Goal: Task Accomplishment & Management: Complete application form

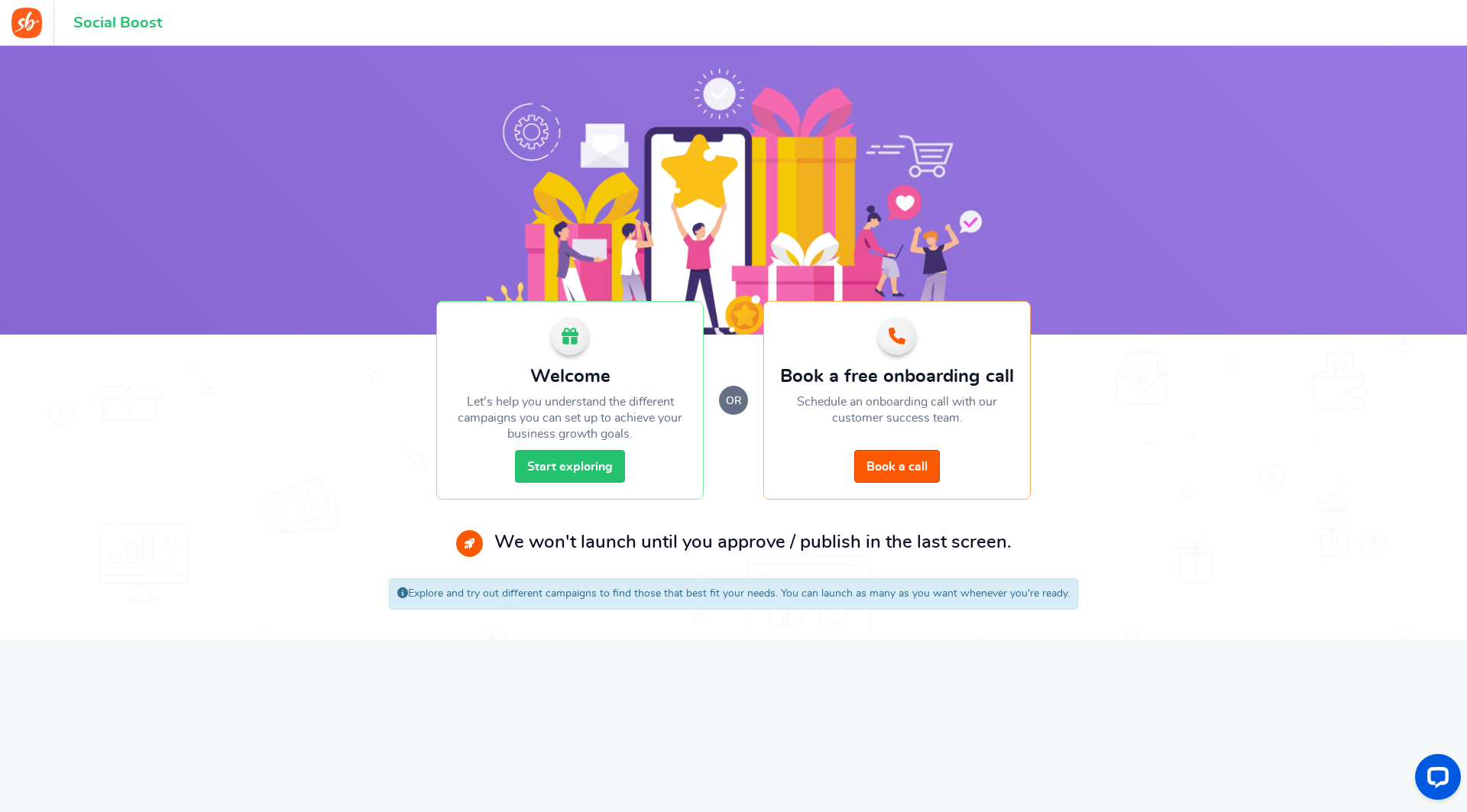
click at [594, 471] on link "Start exploring" at bounding box center [570, 466] width 110 height 32
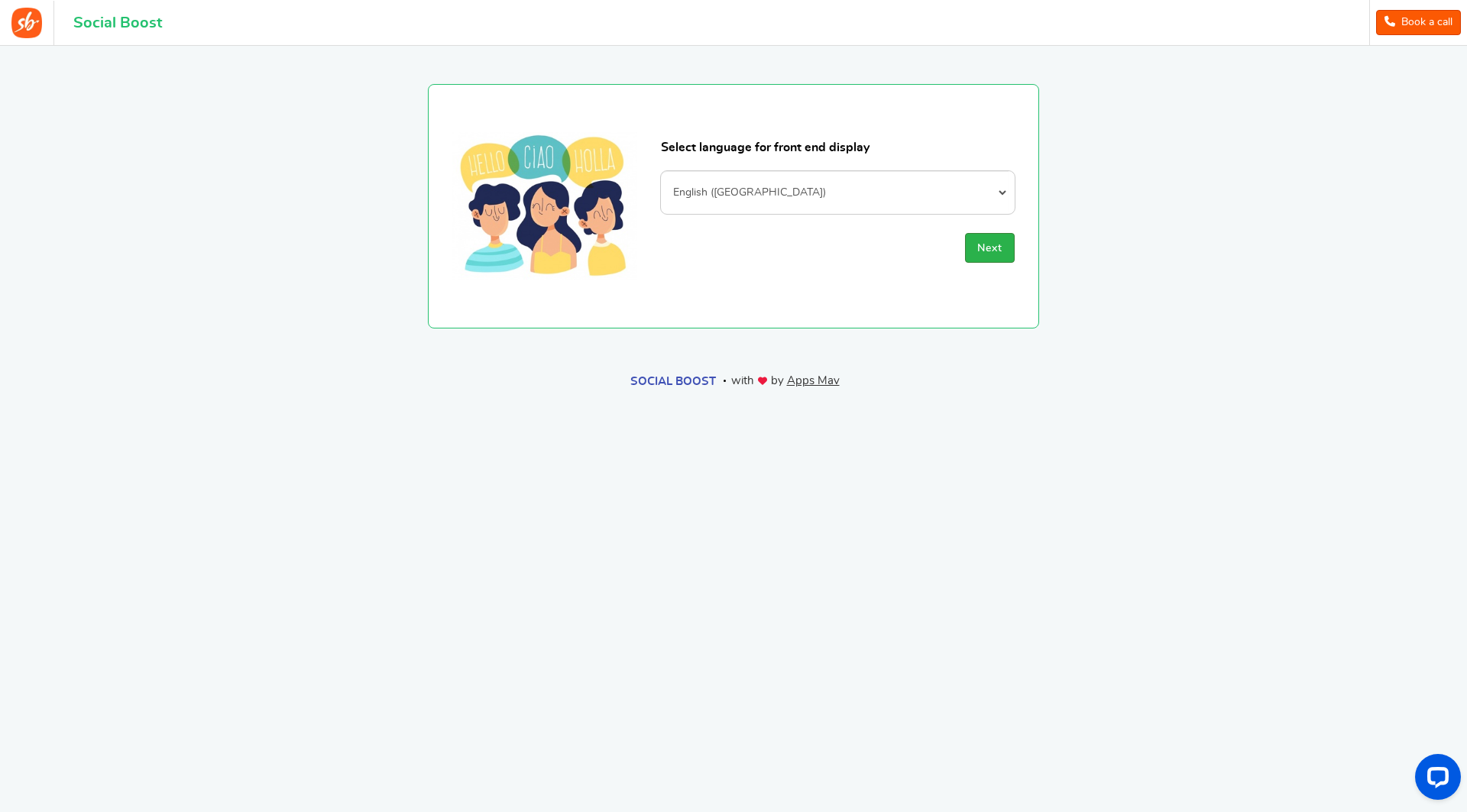
click at [997, 247] on span "Next" at bounding box center [989, 248] width 25 height 11
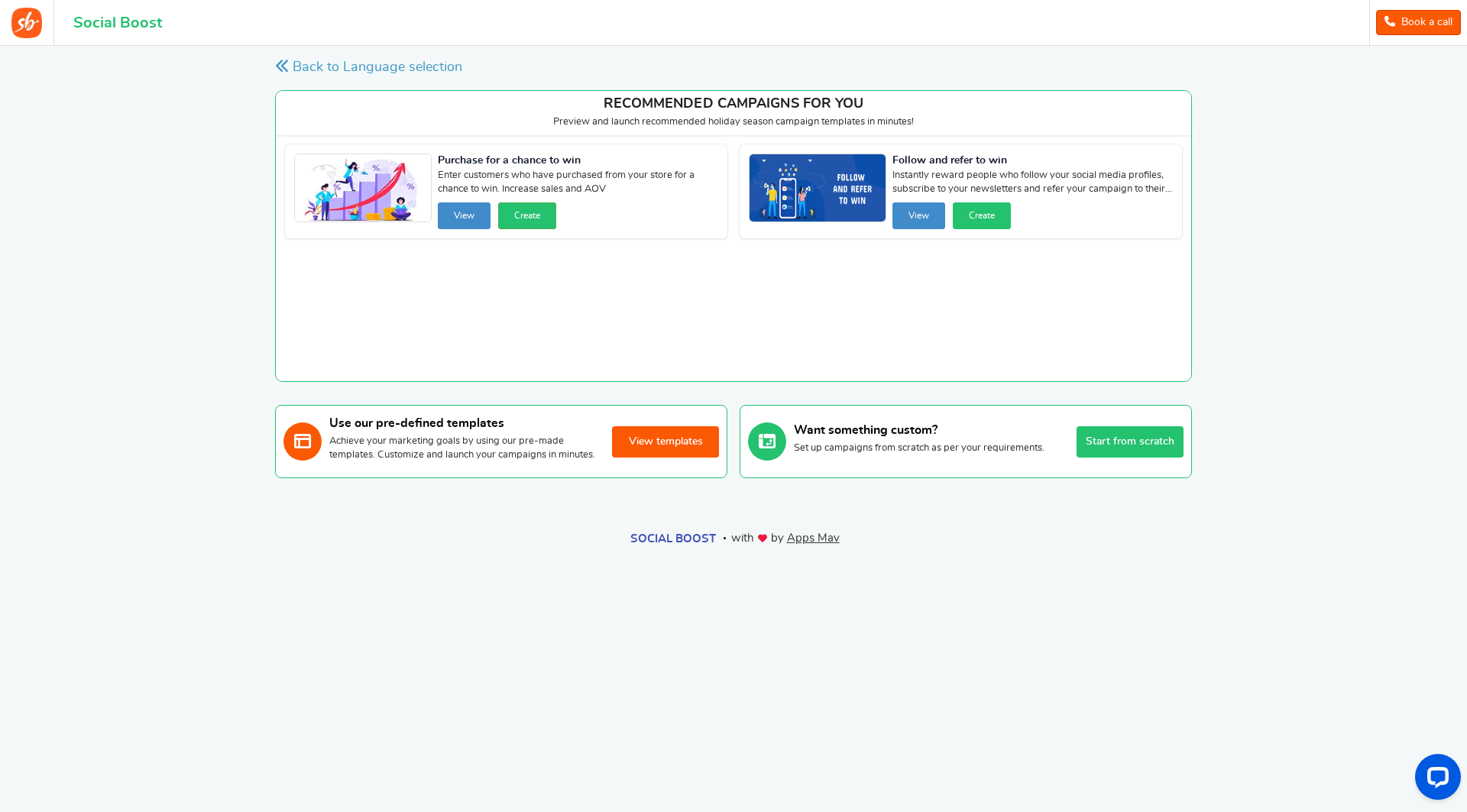
click at [556, 215] on button "Create" at bounding box center [528, 215] width 58 height 27
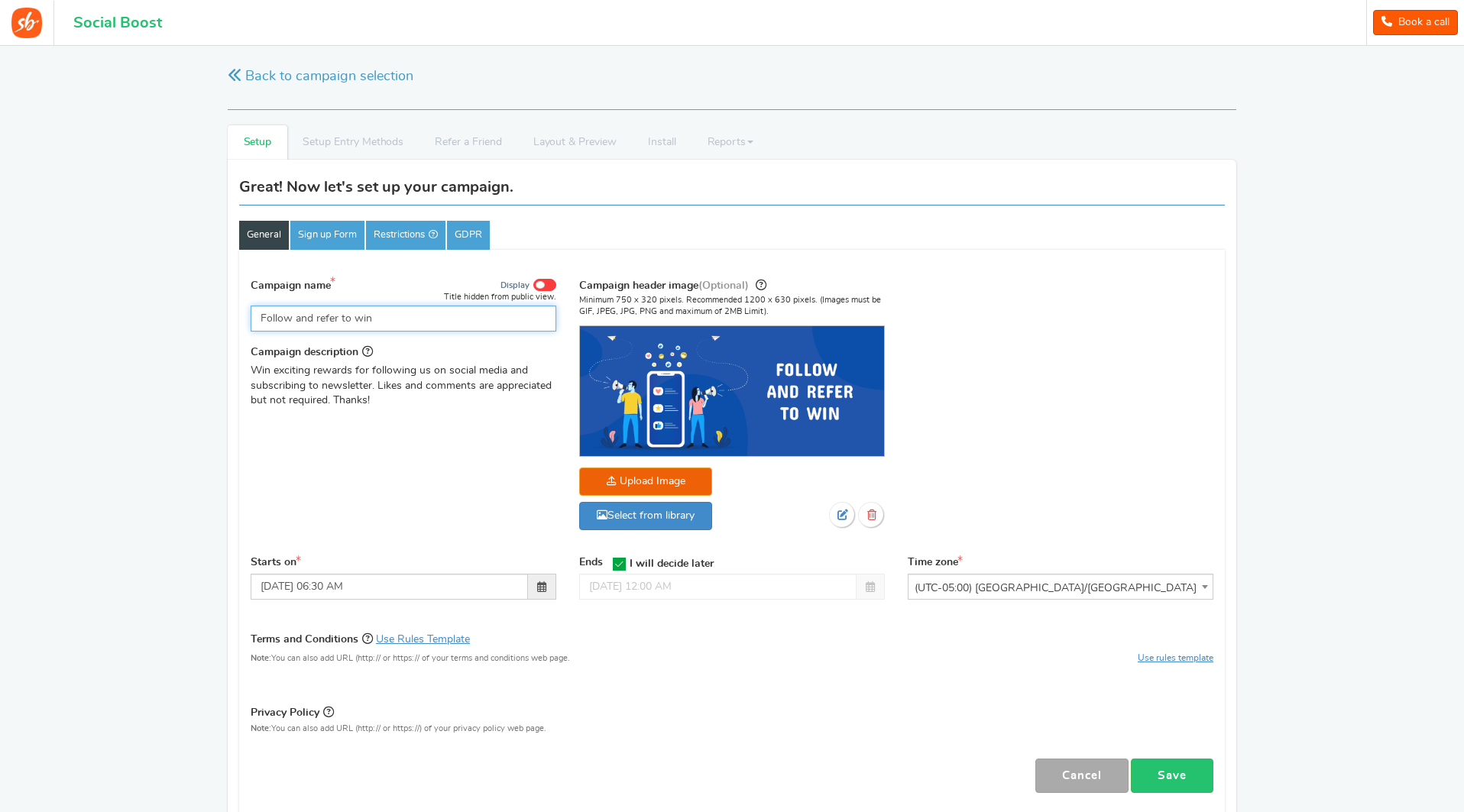
click at [459, 319] on input "Follow and refer to win" at bounding box center [403, 318] width 305 height 26
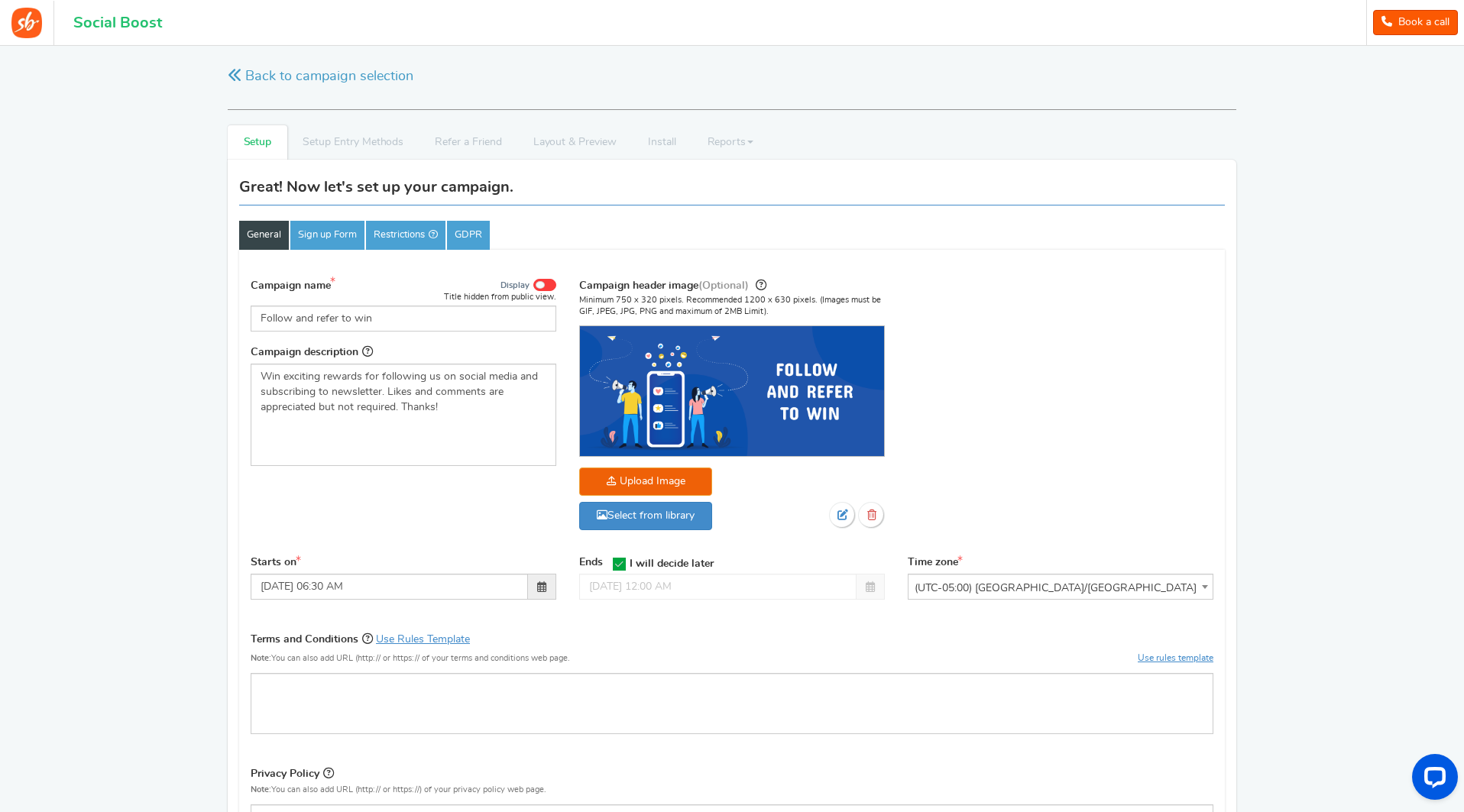
click at [446, 339] on div "Campaign name Display Title hidden from public view. Follow and refer to win Th…" at bounding box center [403, 376] width 329 height 201
click at [734, 397] on img at bounding box center [732, 391] width 304 height 130
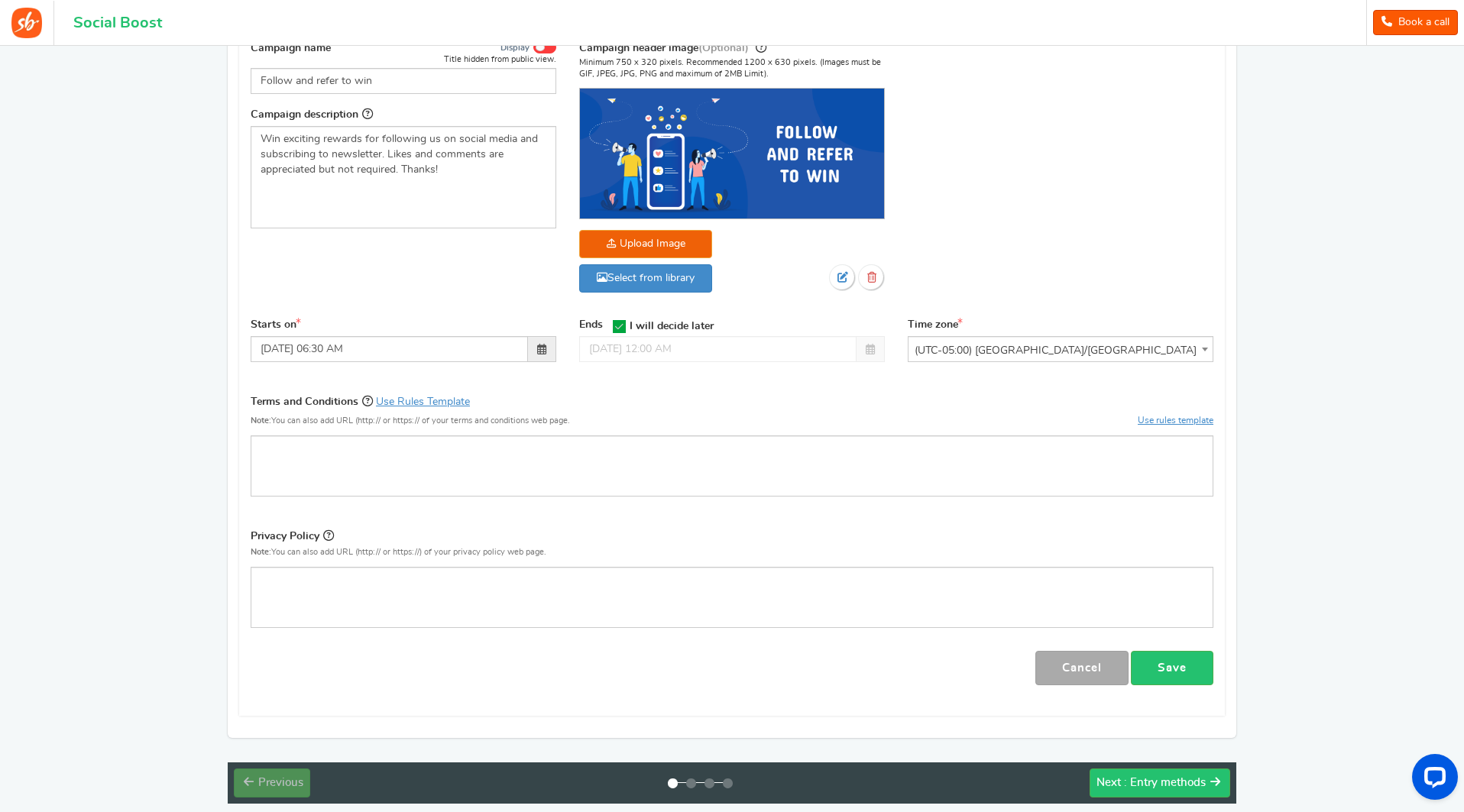
scroll to position [235, 0]
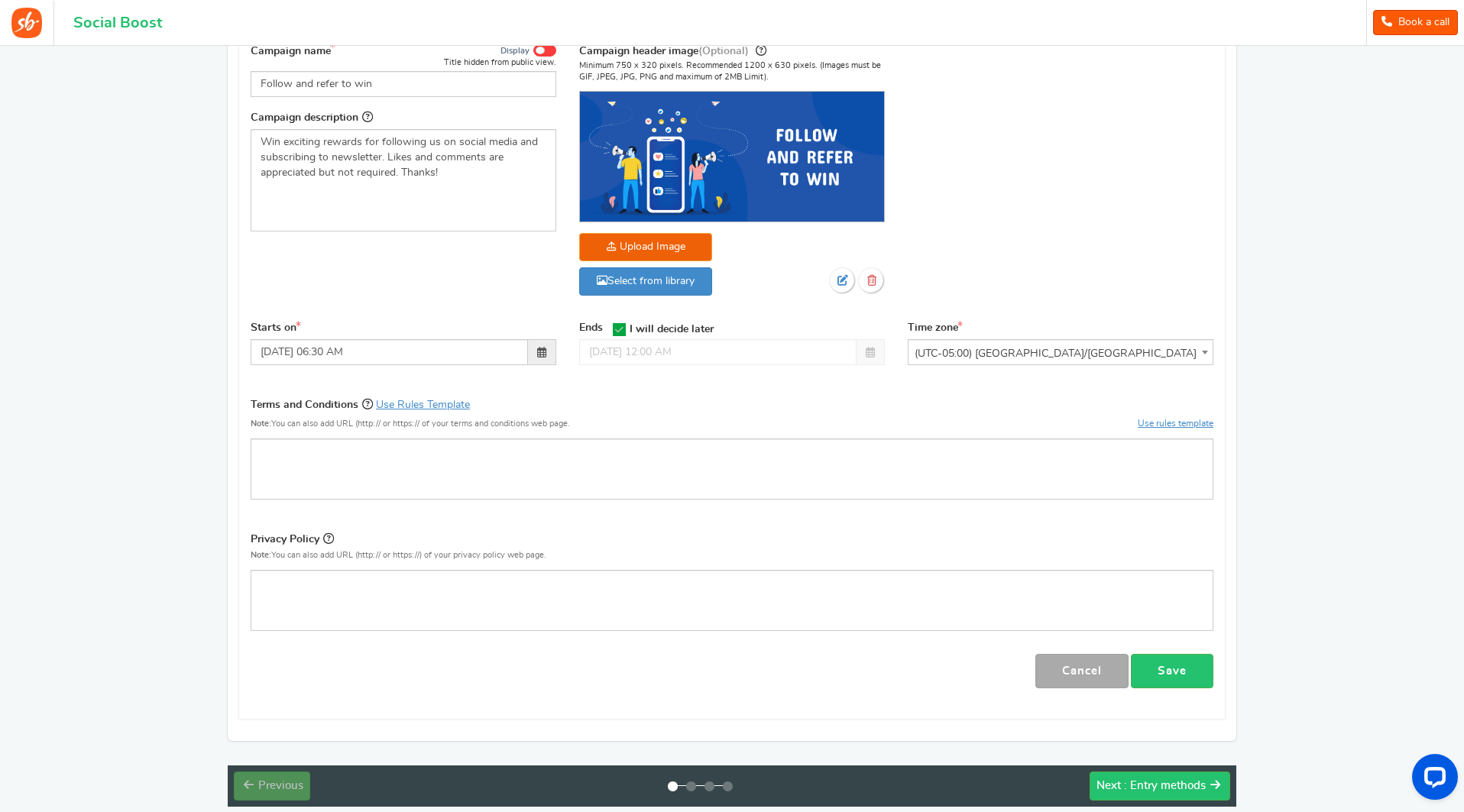
click at [1099, 368] on body "For the best experience, view this on a desktop! Social Boost Book a call 1 WAR…" at bounding box center [732, 349] width 1464 height 1077
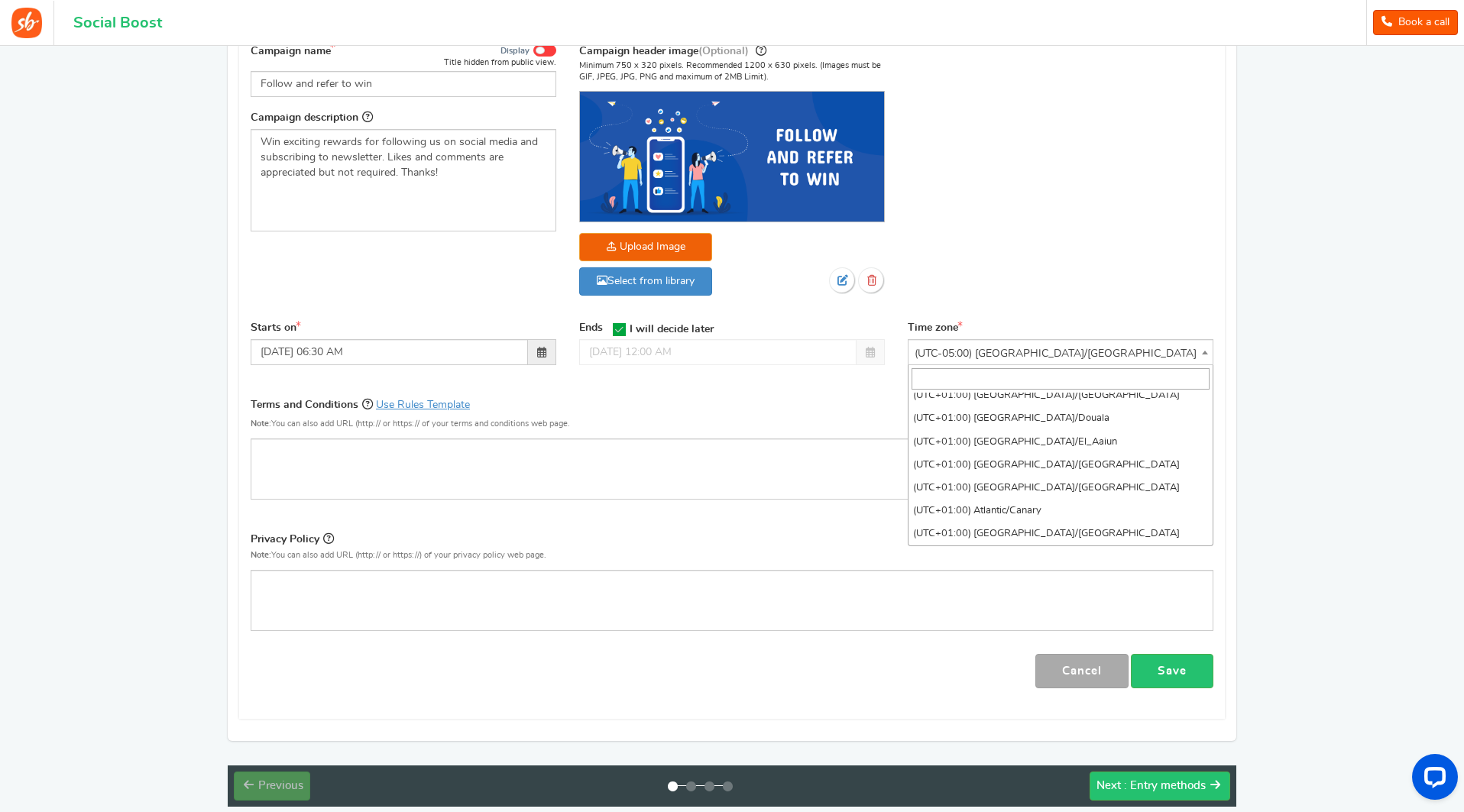
scroll to position [4705, 0]
select select "Europe/Ljubljana"
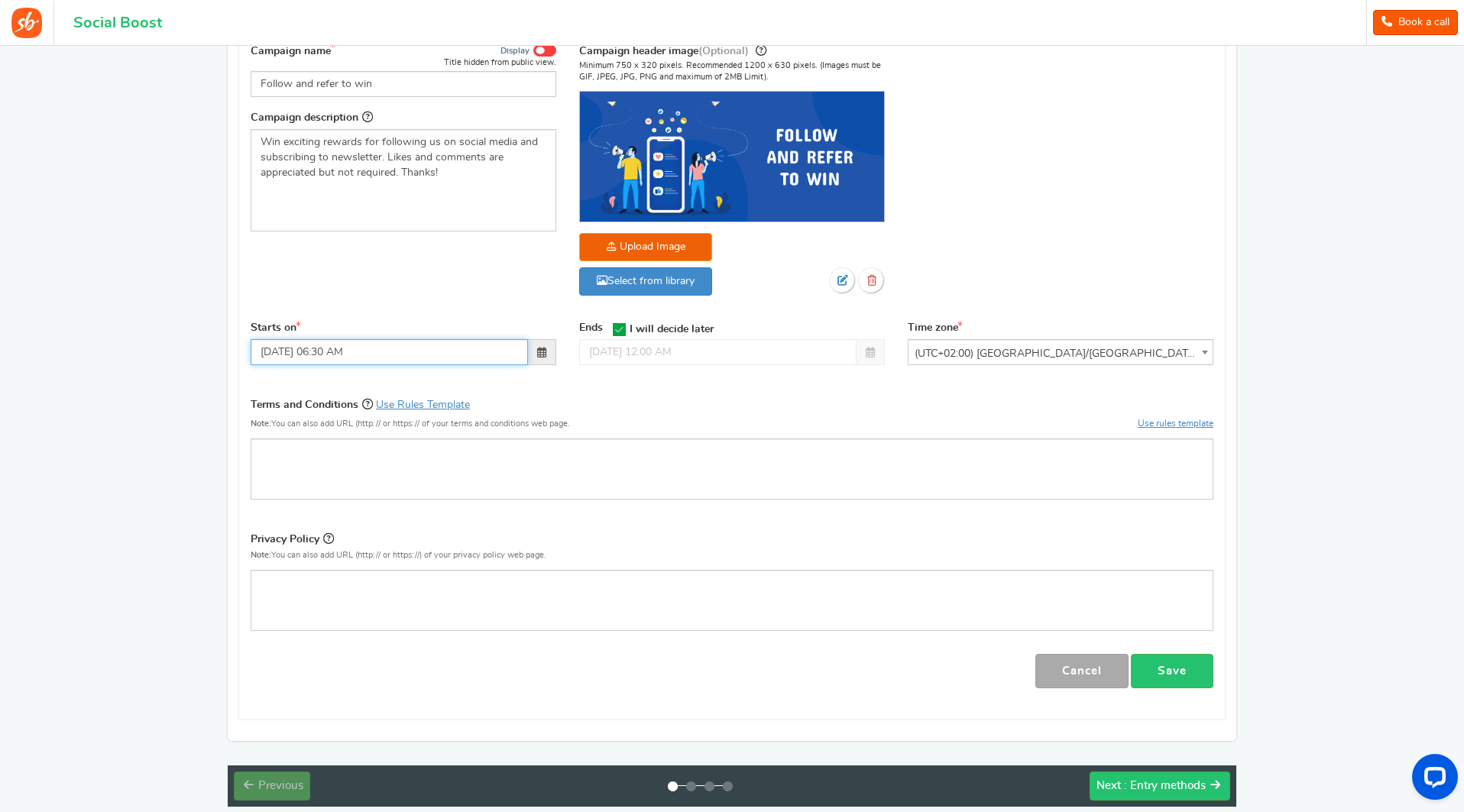
click at [464, 359] on input "08/21/2025 06:30 AM" at bounding box center [389, 352] width 277 height 26
click at [414, 488] on td "22" at bounding box center [411, 496] width 27 height 23
type input "08/22/2025 06:30 AM"
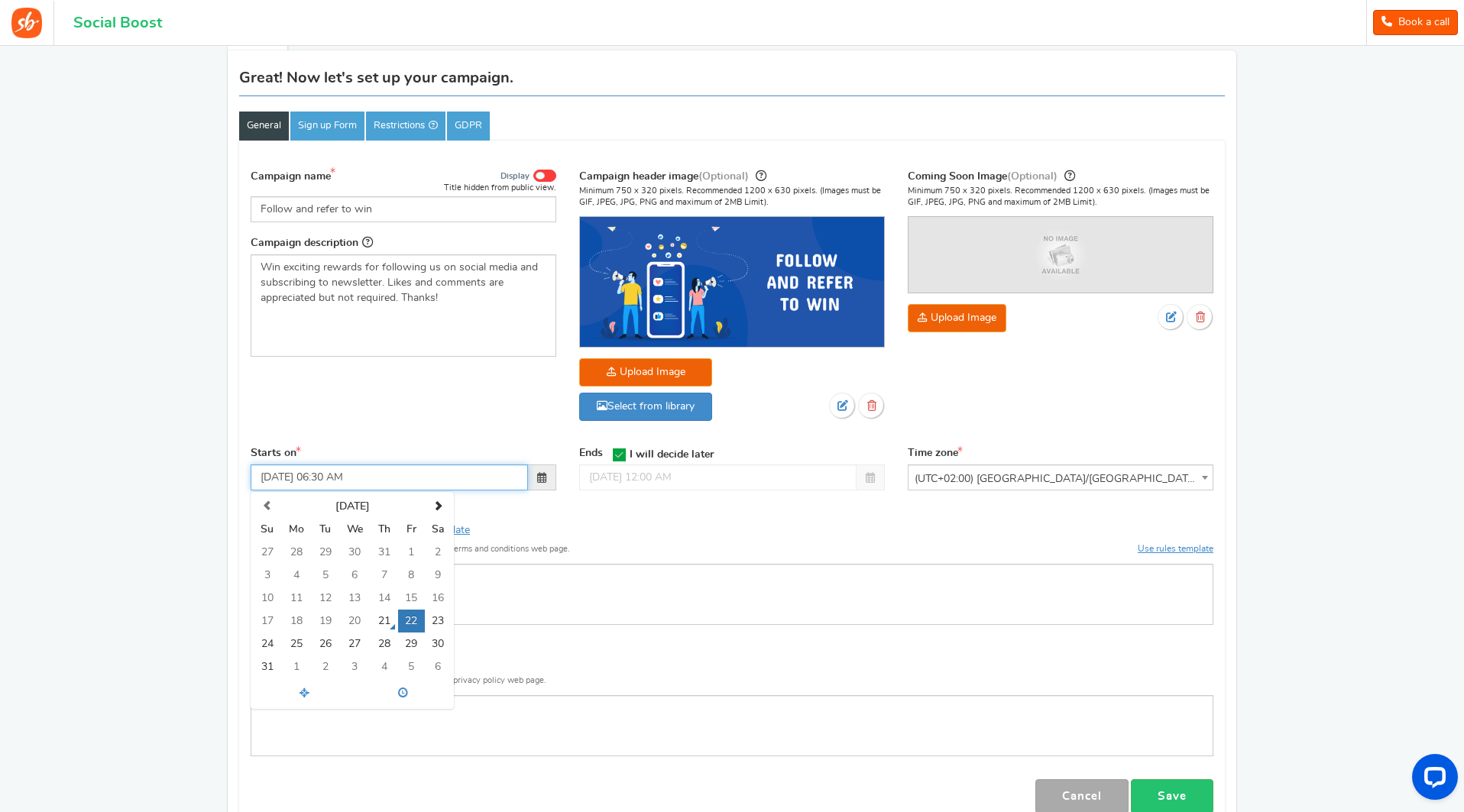
scroll to position [107, 0]
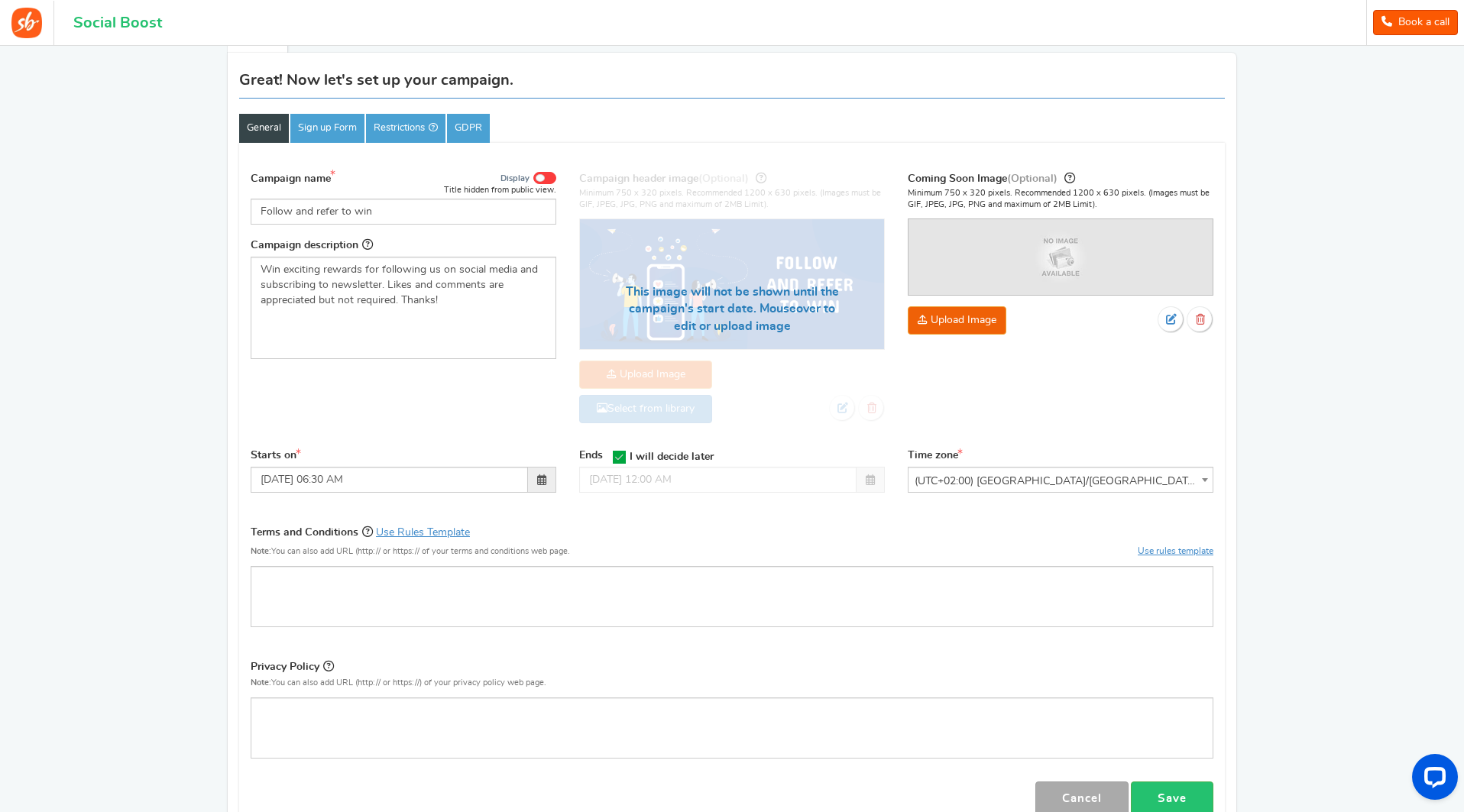
click at [408, 418] on div "Campaign name Display Title hidden from public view. Follow and refer to win Th…" at bounding box center [732, 304] width 985 height 285
click at [387, 220] on input "Follow and refer to win" at bounding box center [403, 211] width 305 height 26
drag, startPoint x: 365, startPoint y: 220, endPoint x: 0, endPoint y: 204, distance: 365.4
click at [0, 204] on div "RECOMMENDED CAMPAIGNS FOR YOU New Preview and launch recommended holiday season…" at bounding box center [732, 441] width 1464 height 1004
type input "END OF SUMMER GIVEAWAY"
